Goal: Navigation & Orientation: Find specific page/section

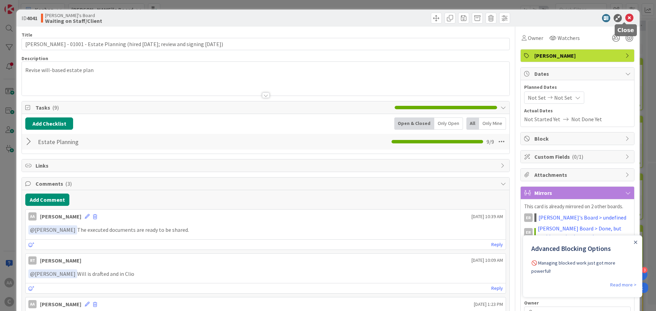
click at [626, 16] on icon at bounding box center [629, 18] width 8 height 8
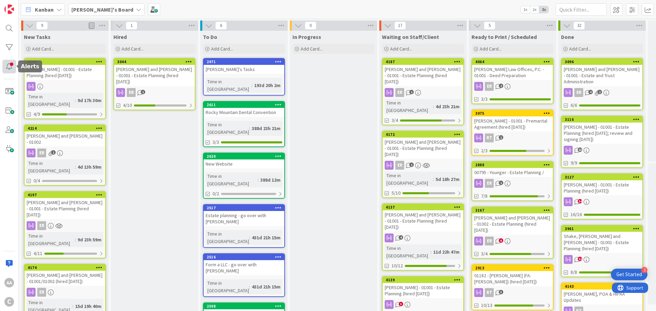
click at [7, 65] on div at bounding box center [9, 67] width 14 height 14
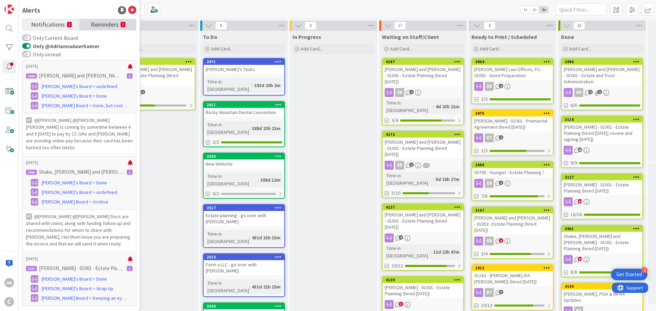
click at [106, 23] on span "Reminders" at bounding box center [105, 24] width 28 height 10
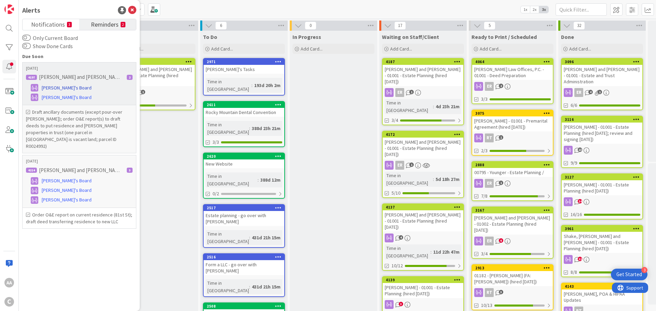
click at [60, 85] on span "[PERSON_NAME]'s Board" at bounding box center [67, 87] width 50 height 7
